Goal: Book appointment/travel/reservation

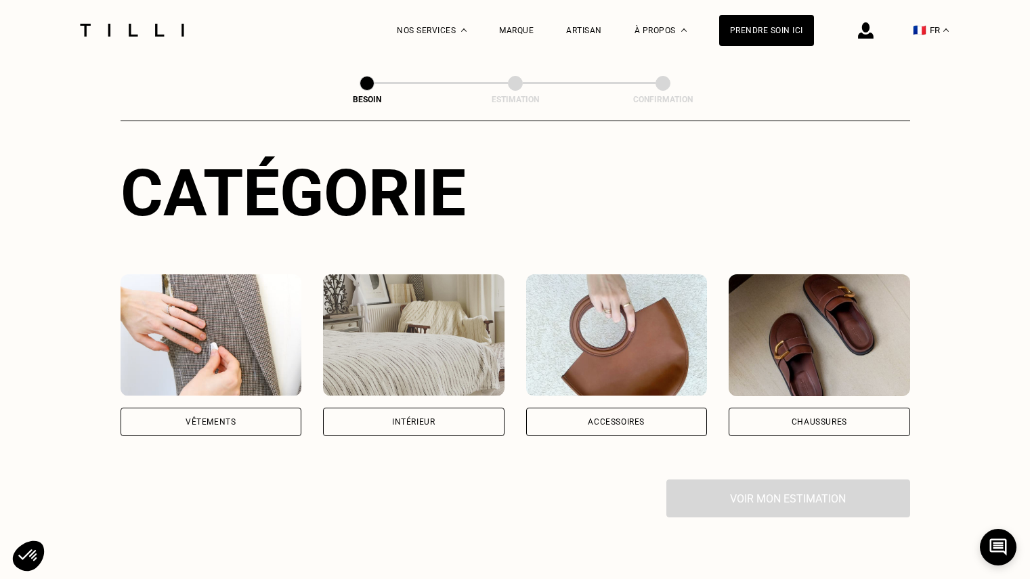
scroll to position [151, 0]
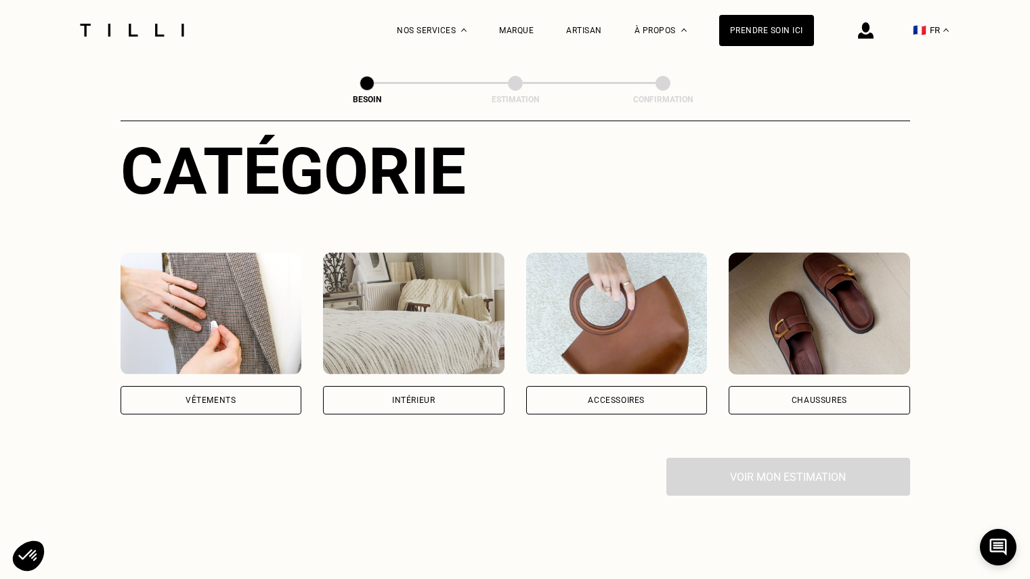
click at [228, 396] on div "Vêtements" at bounding box center [211, 400] width 50 height 8
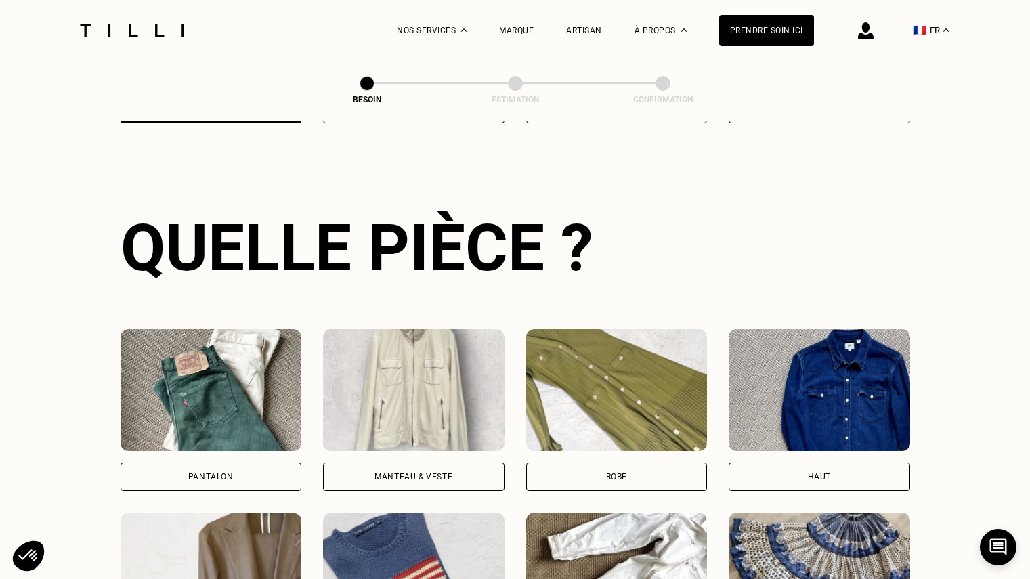
scroll to position [443, 0]
click at [620, 471] on div "Robe" at bounding box center [616, 476] width 181 height 28
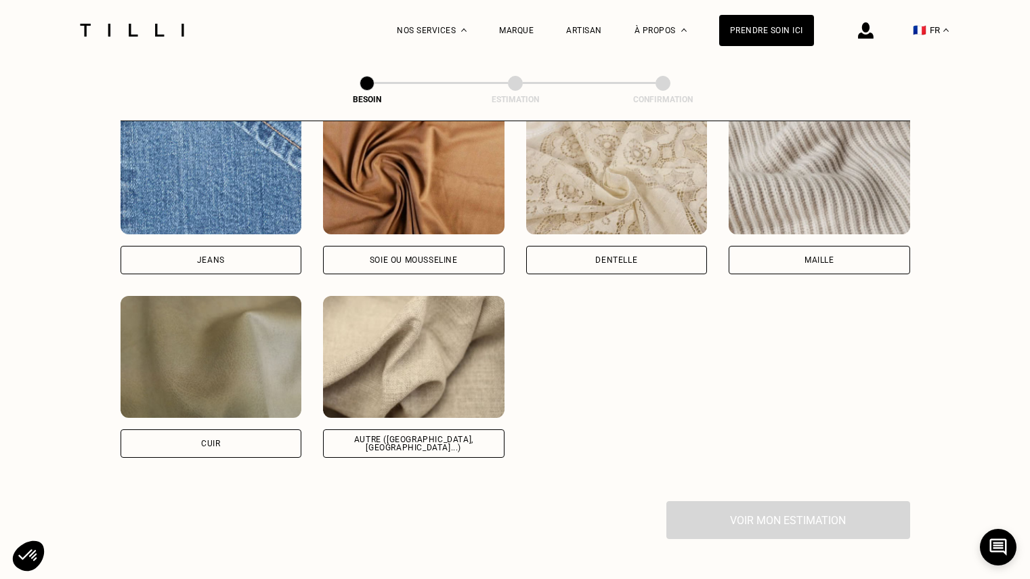
scroll to position [1475, 0]
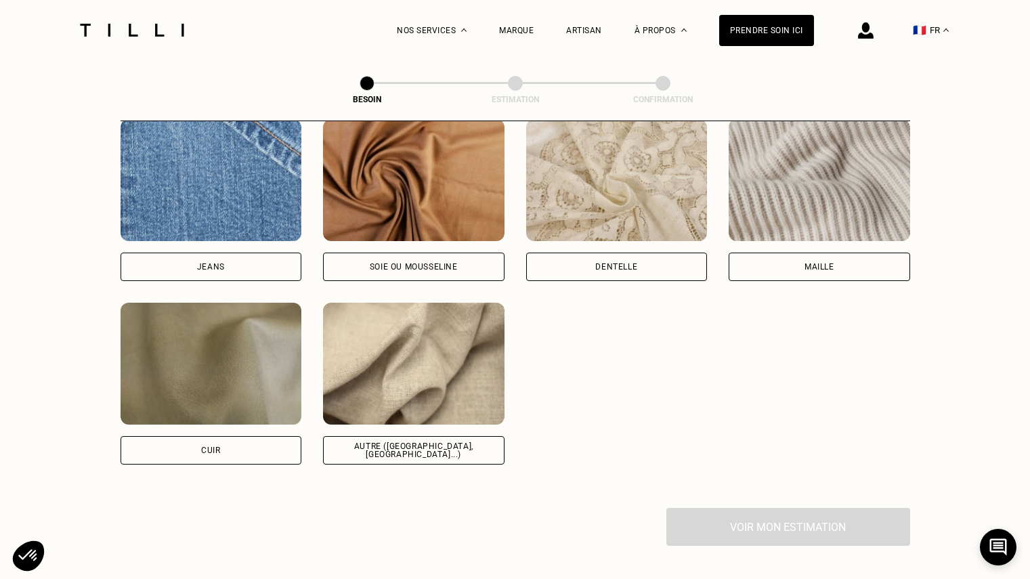
click at [413, 442] on div "Autre ([GEOGRAPHIC_DATA], [GEOGRAPHIC_DATA]...)" at bounding box center [414, 450] width 158 height 16
select select "FR"
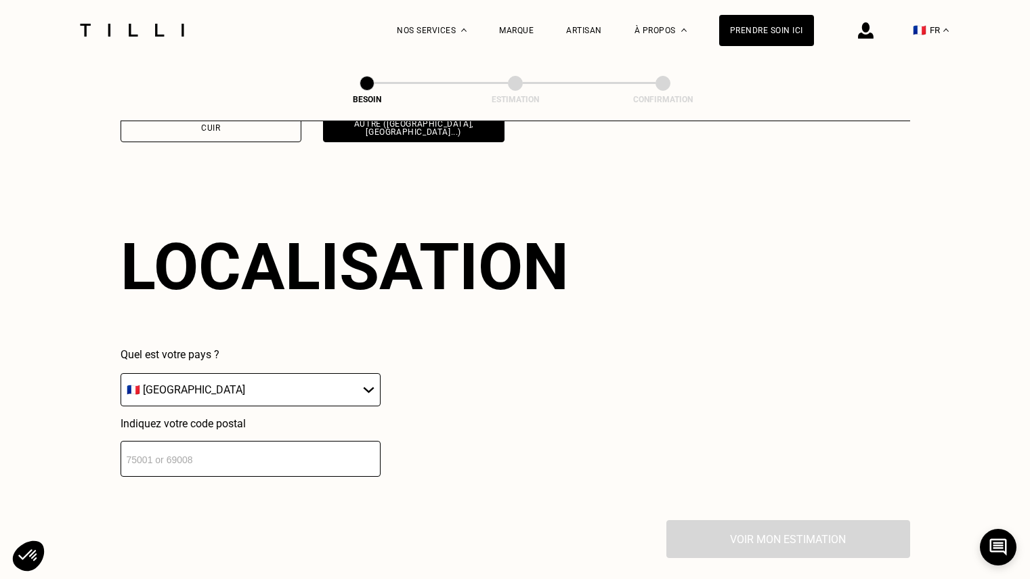
scroll to position [1821, 0]
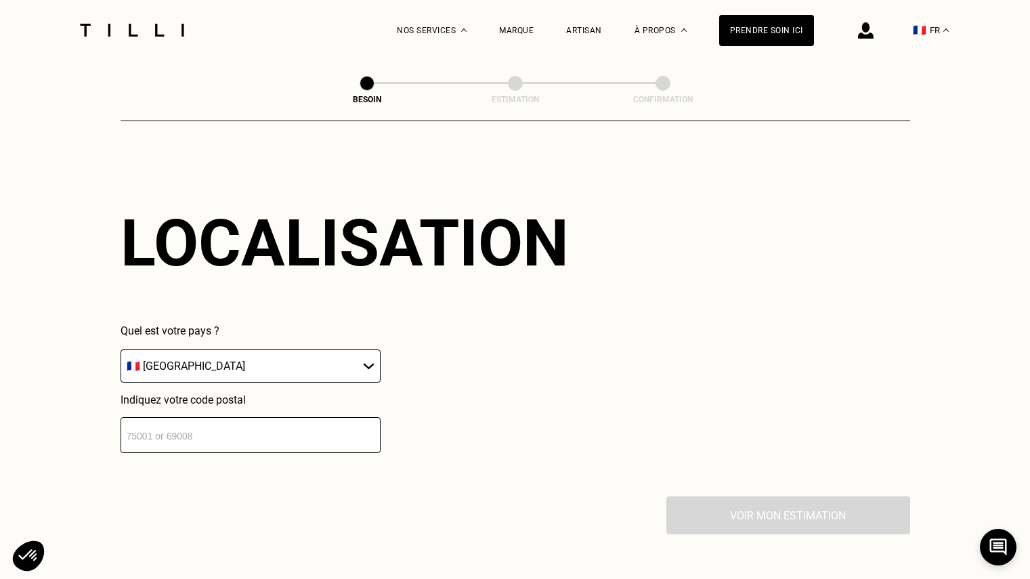
click at [167, 429] on input "number" at bounding box center [251, 435] width 260 height 36
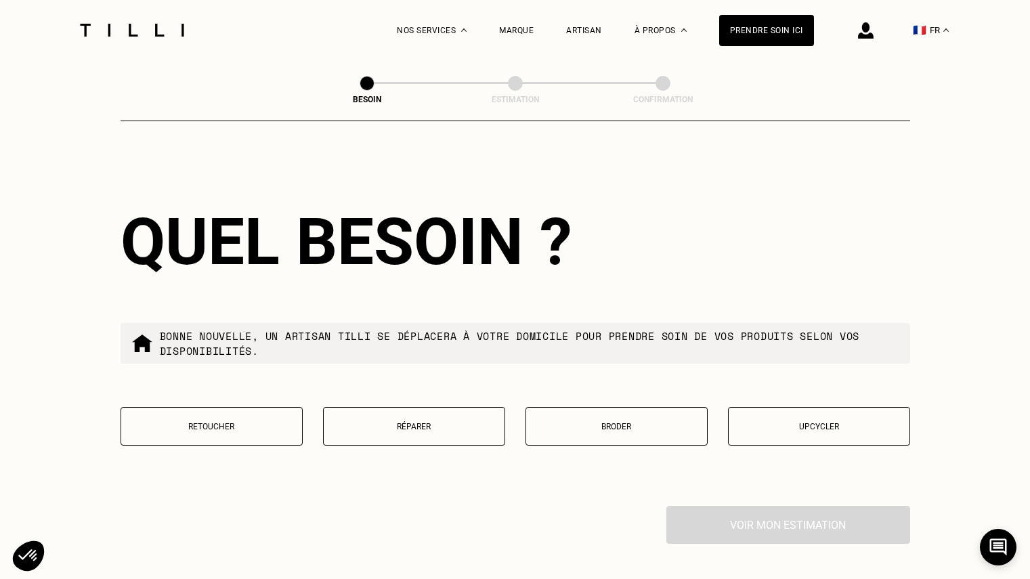
scroll to position [2158, 0]
type input "75012"
click at [405, 421] on p "Réparer" at bounding box center [413, 425] width 167 height 9
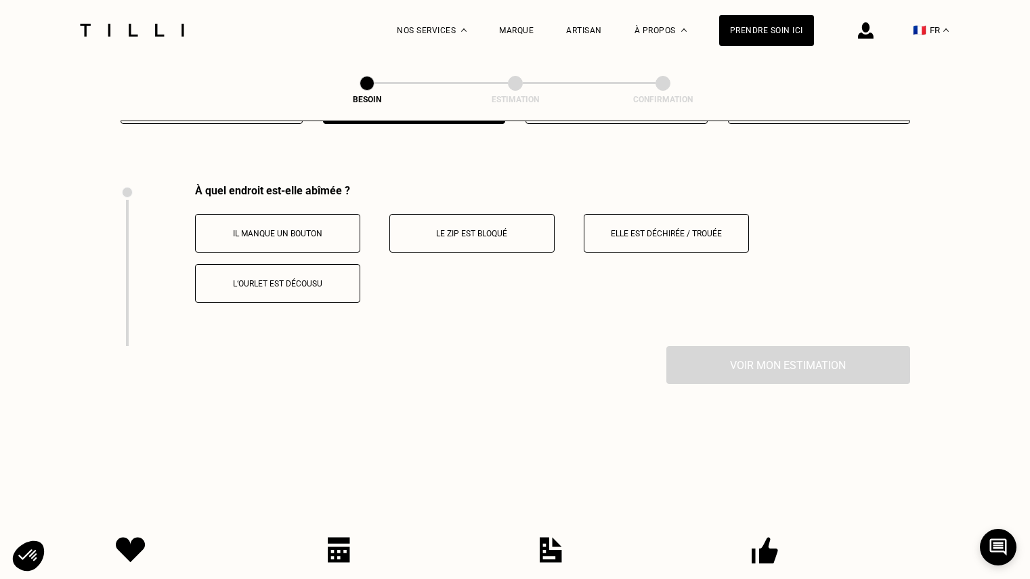
scroll to position [2505, 0]
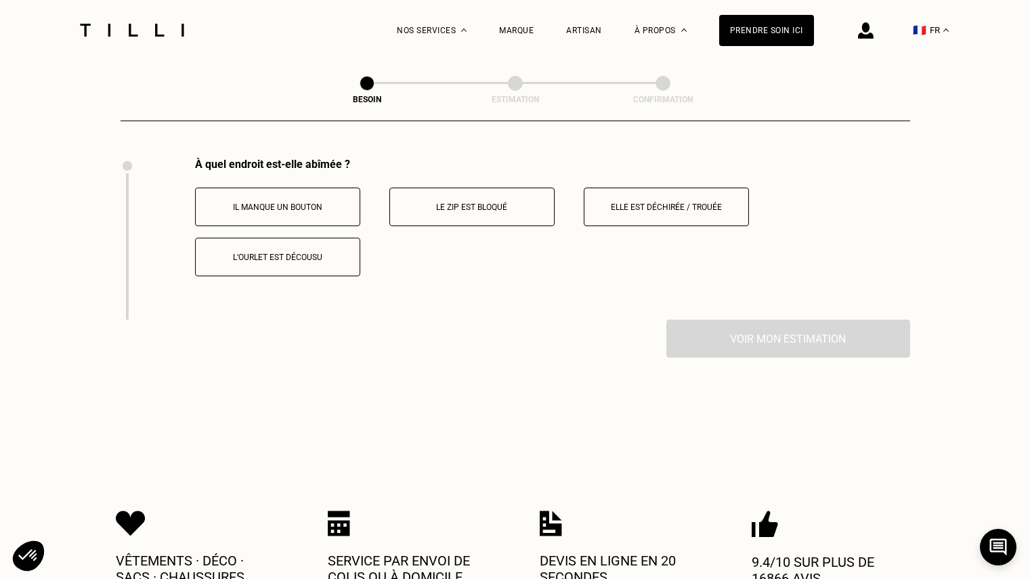
click at [662, 202] on p "Elle est déchirée / trouée" at bounding box center [666, 206] width 150 height 9
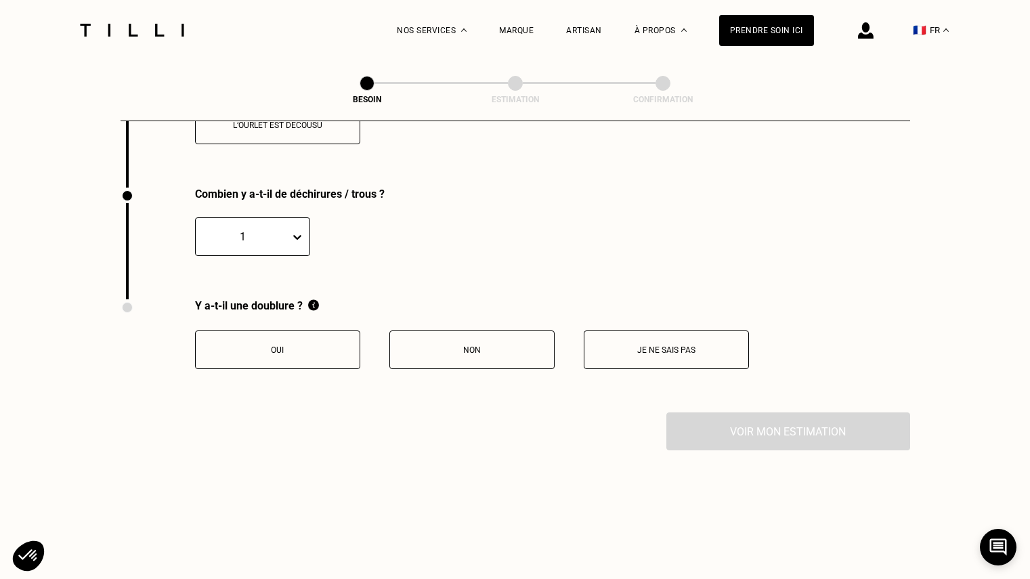
scroll to position [2667, 0]
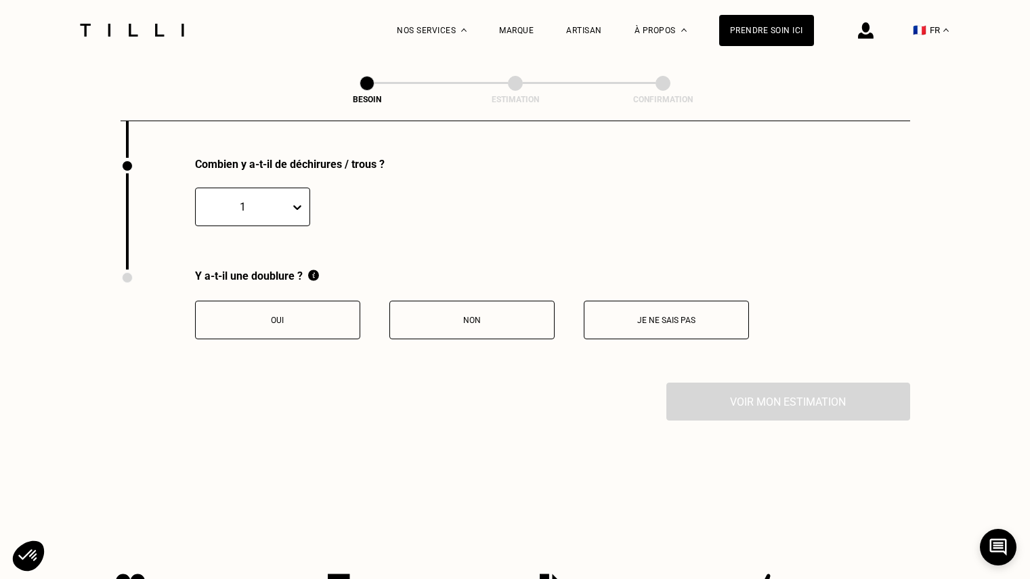
click at [488, 316] on p "Non" at bounding box center [472, 320] width 150 height 9
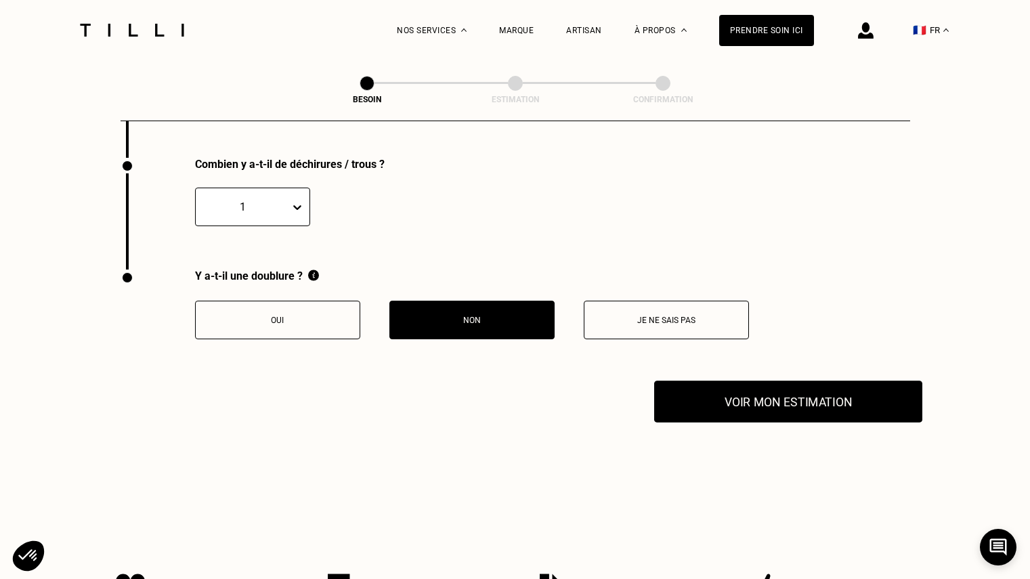
click at [731, 393] on button "Voir mon estimation" at bounding box center [788, 402] width 268 height 42
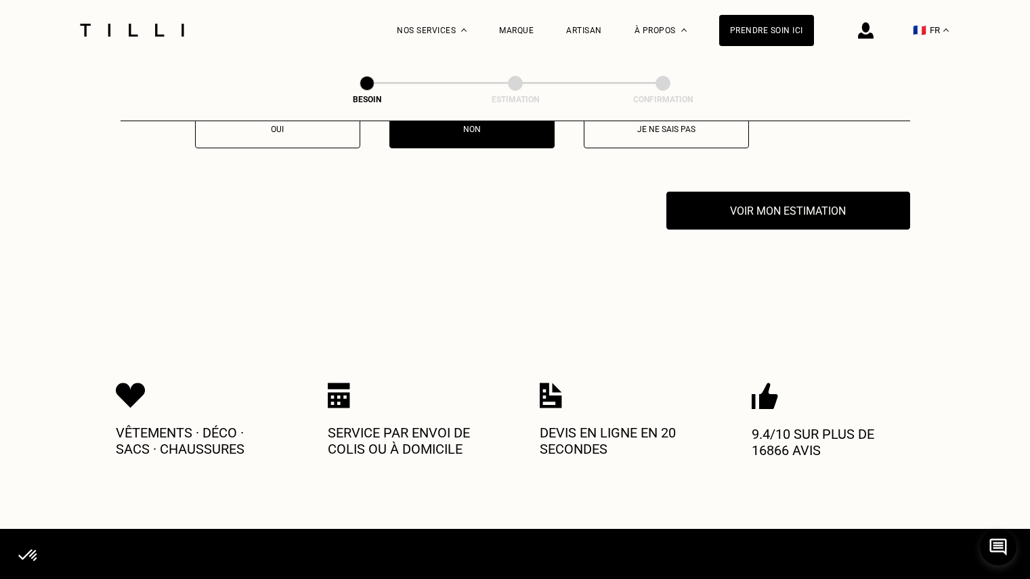
scroll to position [2779, 0]
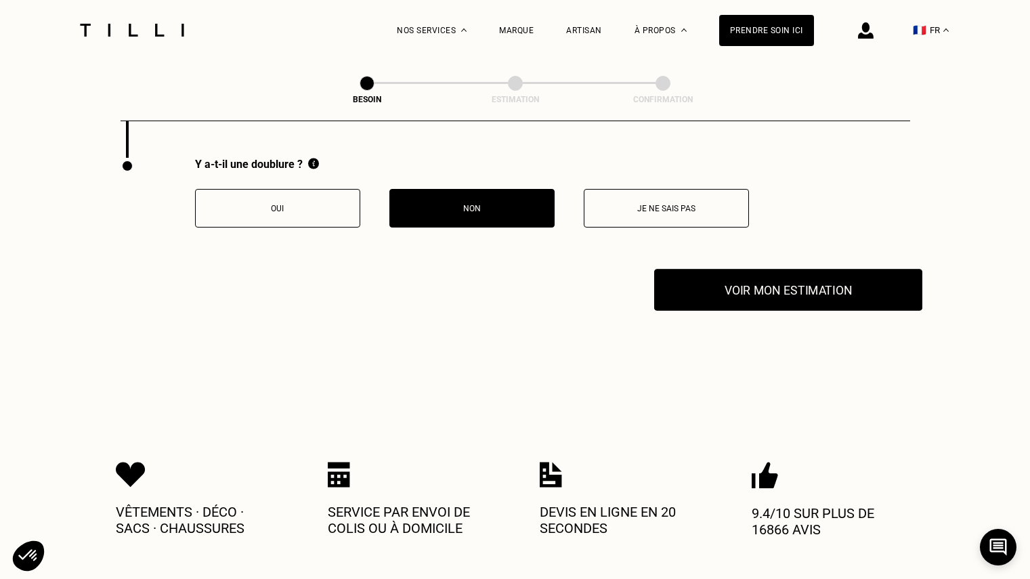
click at [802, 280] on button "Voir mon estimation" at bounding box center [788, 290] width 268 height 42
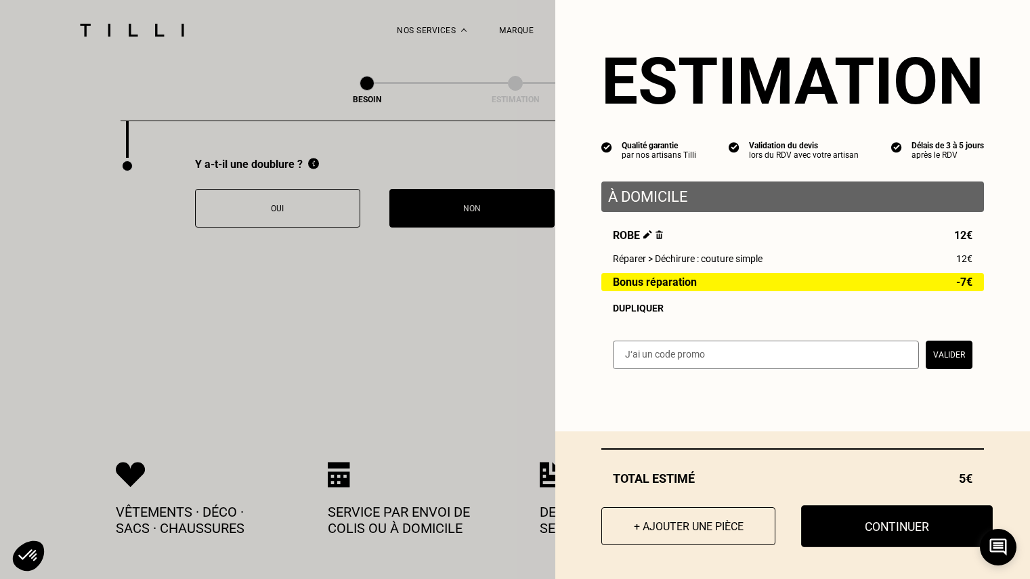
click at [855, 528] on button "Continuer" at bounding box center [897, 526] width 192 height 42
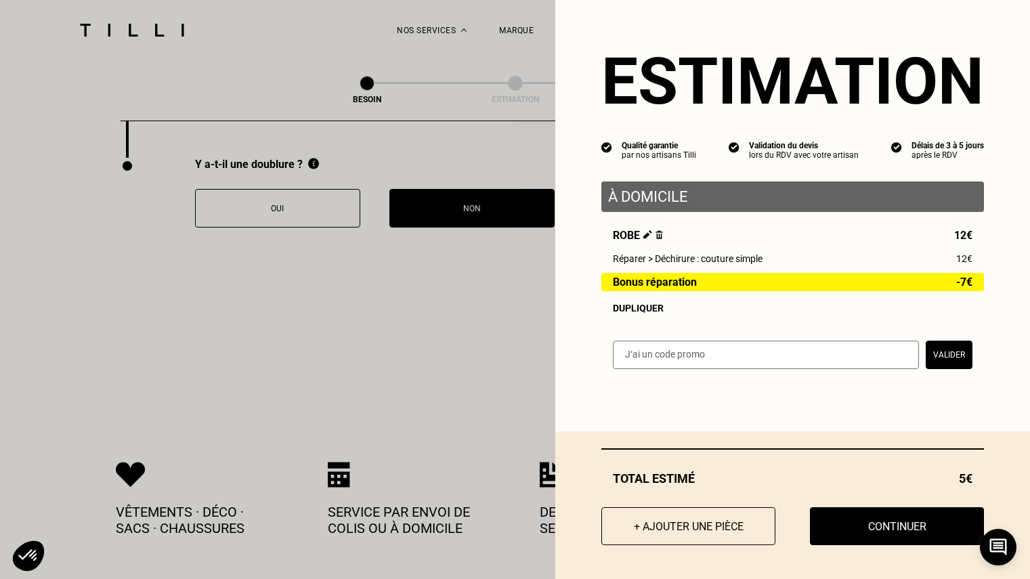
click at [855, 528] on div "Total [PERSON_NAME] 5€ + Ajouter une pièce Continuer" at bounding box center [792, 505] width 475 height 148
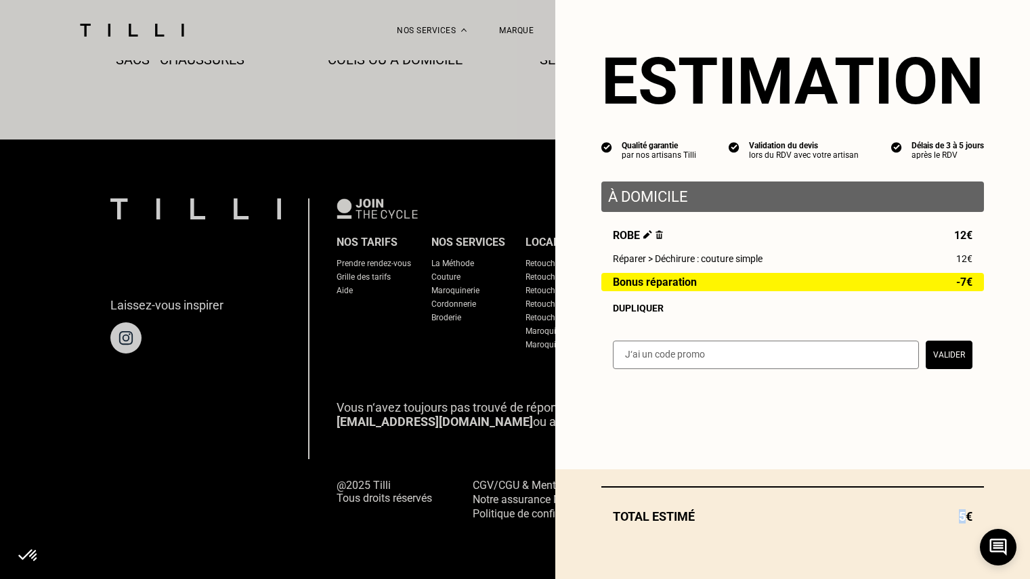
scroll to position [793, 0]
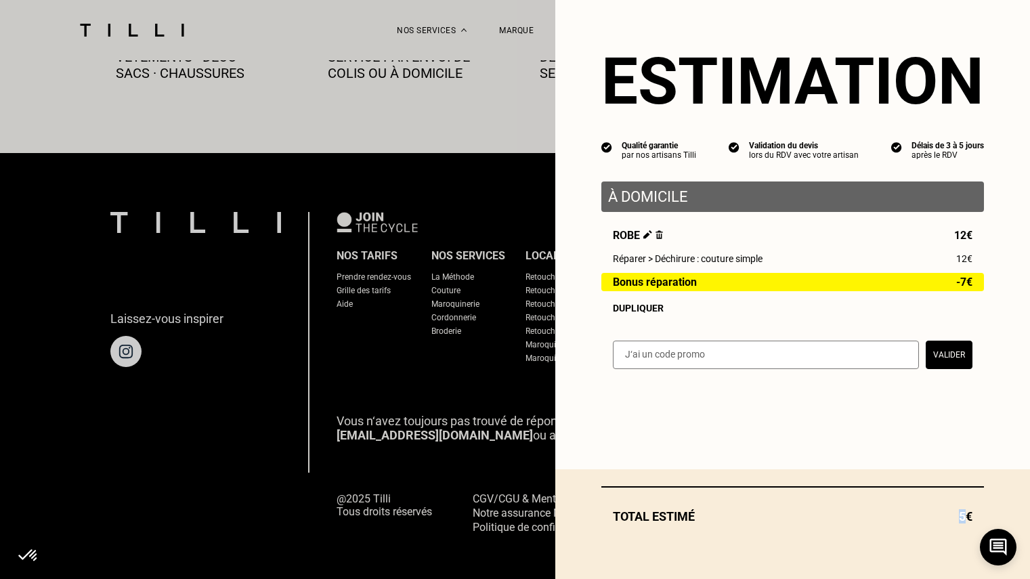
select select "FR"
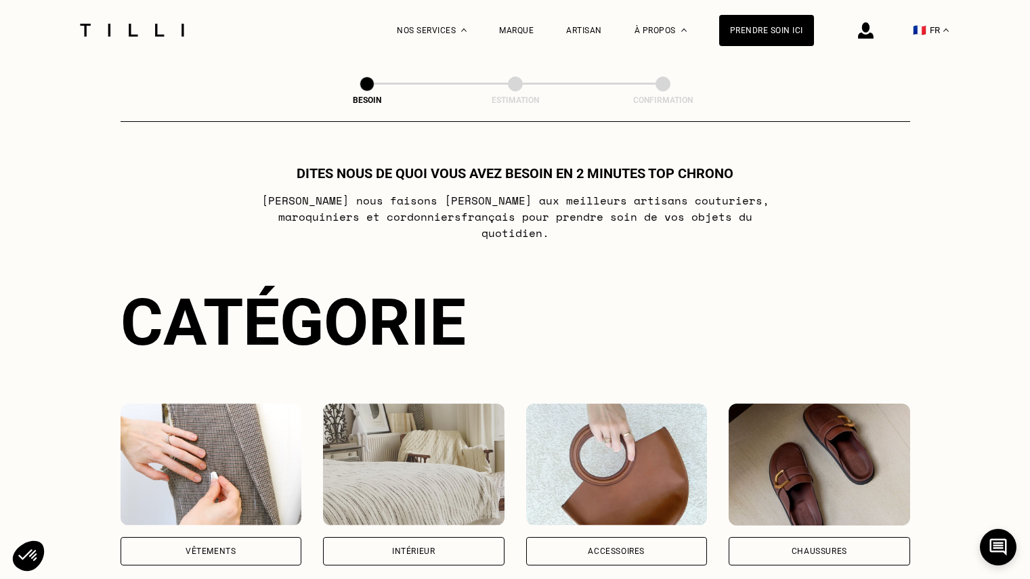
scroll to position [793, 0]
